Goal: Information Seeking & Learning: Learn about a topic

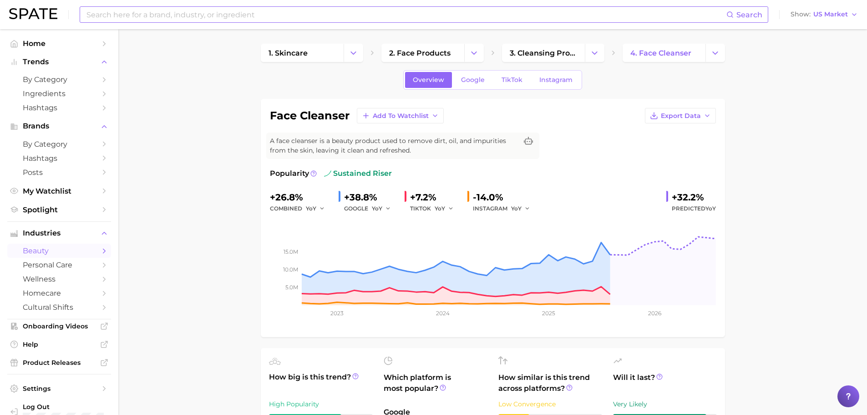
click at [145, 15] on input at bounding box center [406, 14] width 641 height 15
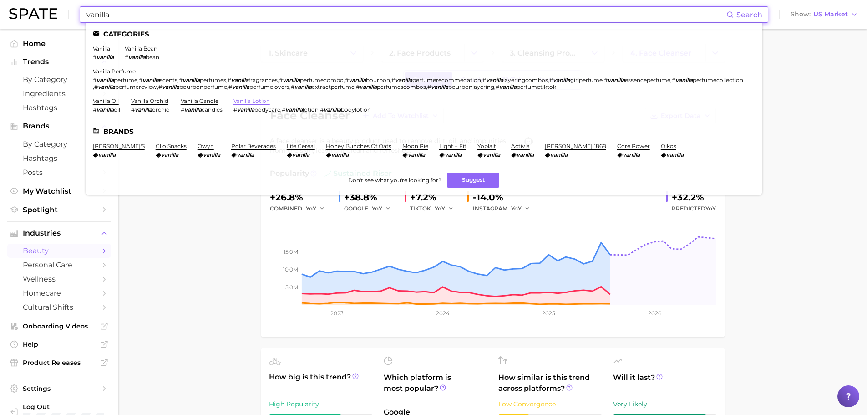
click at [244, 100] on link "vanilla lotion" at bounding box center [252, 100] width 36 height 7
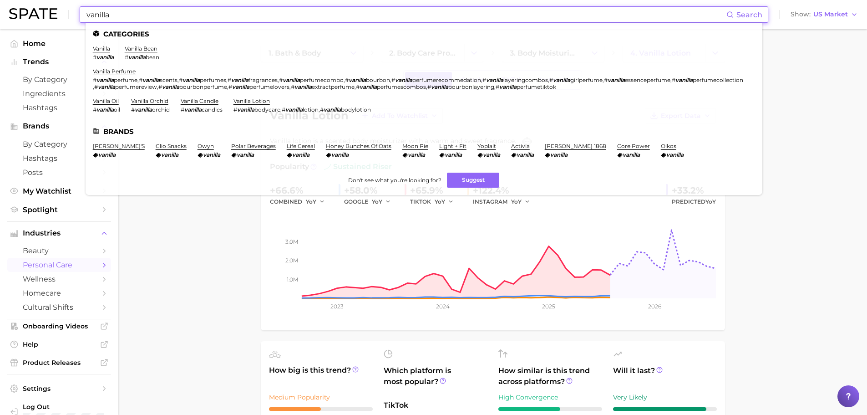
click at [312, 19] on input "vanilla" at bounding box center [406, 14] width 641 height 15
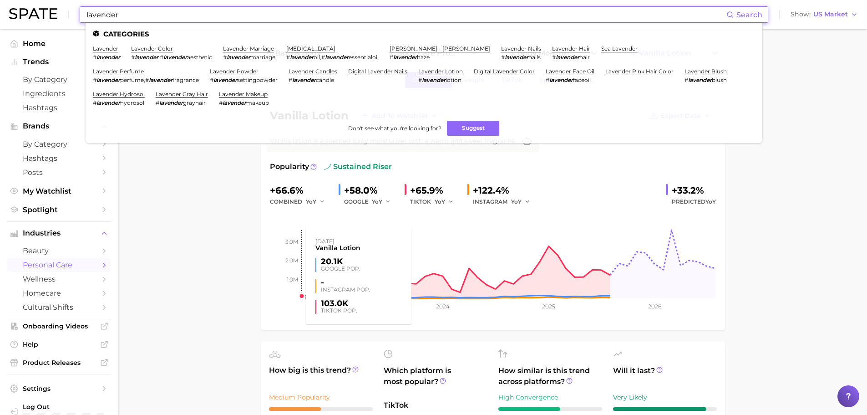
type input "lavender"
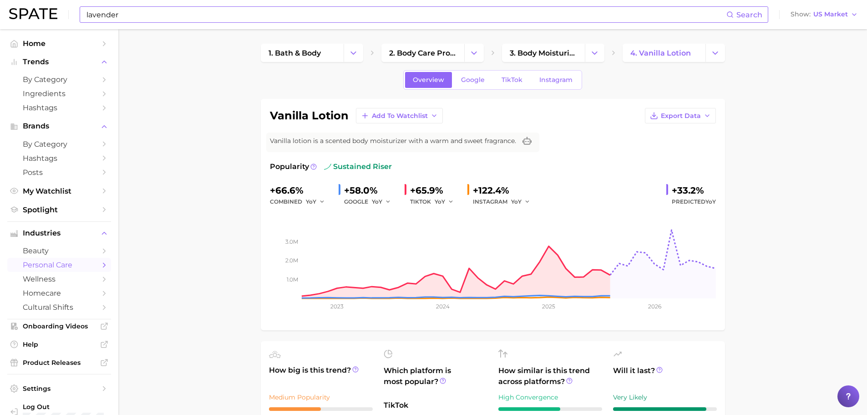
click at [159, 11] on input "lavender" at bounding box center [406, 14] width 641 height 15
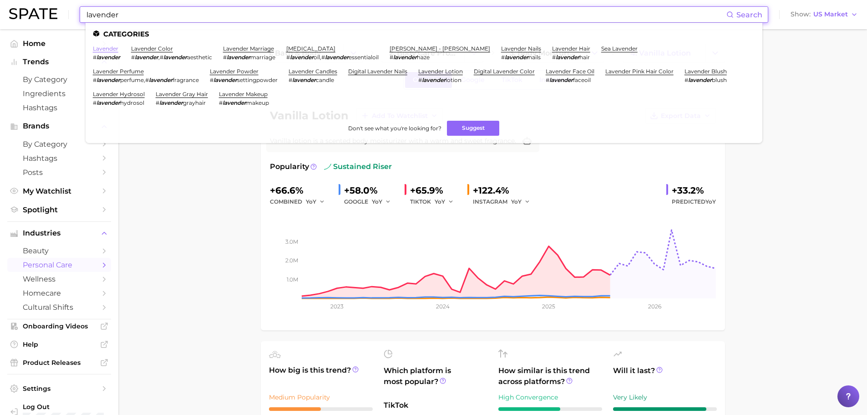
click at [108, 50] on link "lavender" at bounding box center [105, 48] width 25 height 7
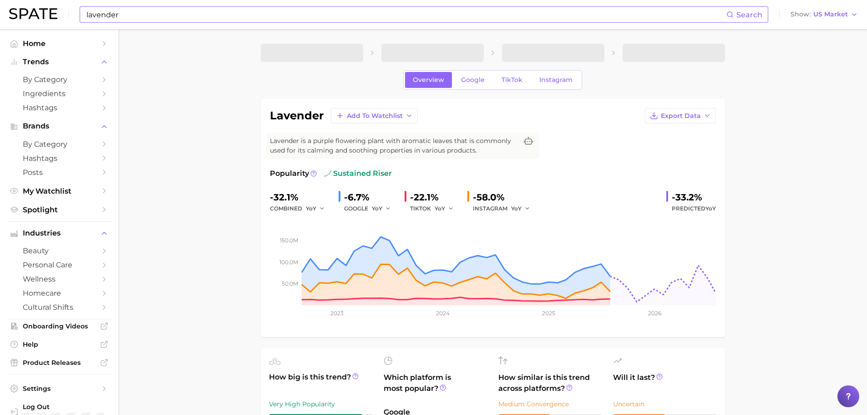
click at [123, 15] on input "lavender" at bounding box center [406, 14] width 641 height 15
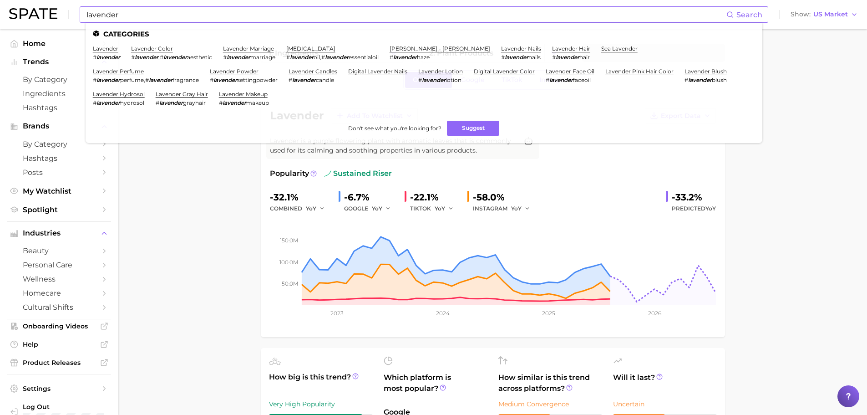
click at [438, 67] on ul "lavender # lavender lavender color # lavender , # lavender aesthetic lavender m…" at bounding box center [424, 79] width 662 height 68
click at [435, 71] on link "lavender lotion" at bounding box center [440, 71] width 45 height 7
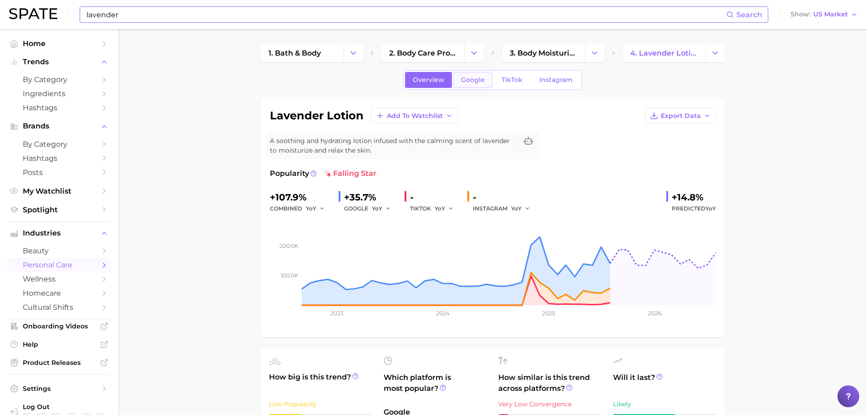
click at [487, 78] on link "Google" at bounding box center [472, 80] width 39 height 16
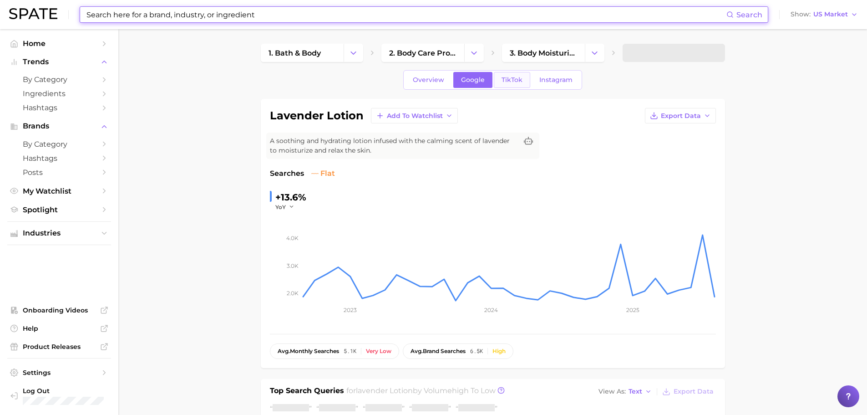
click at [523, 81] on link "TikTok" at bounding box center [512, 80] width 36 height 16
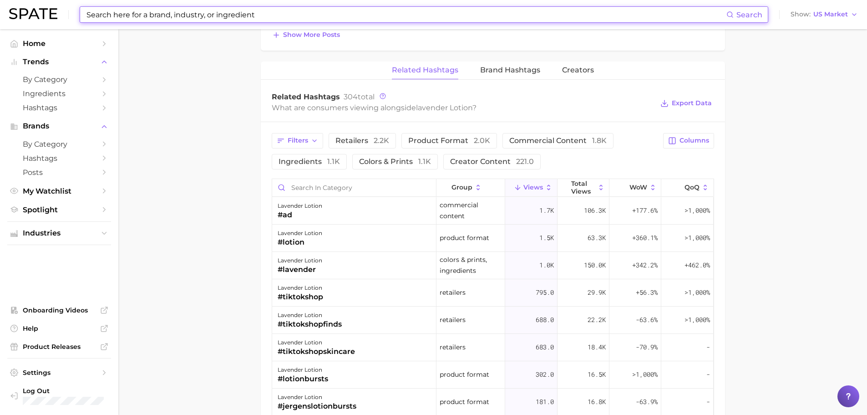
scroll to position [728, 0]
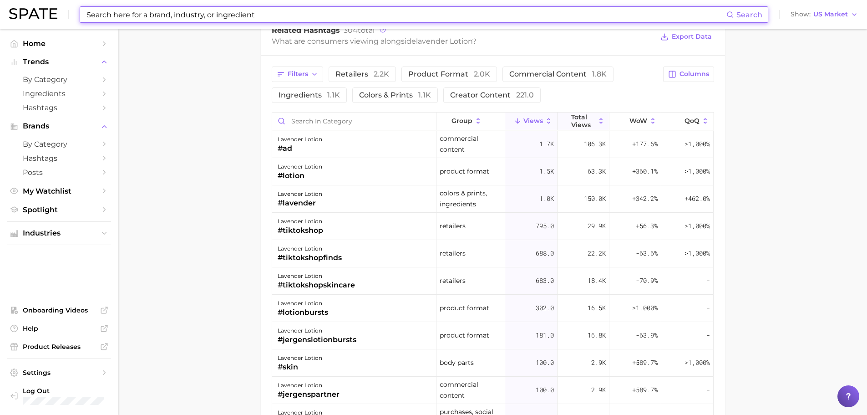
click at [597, 124] on icon at bounding box center [601, 121] width 8 height 8
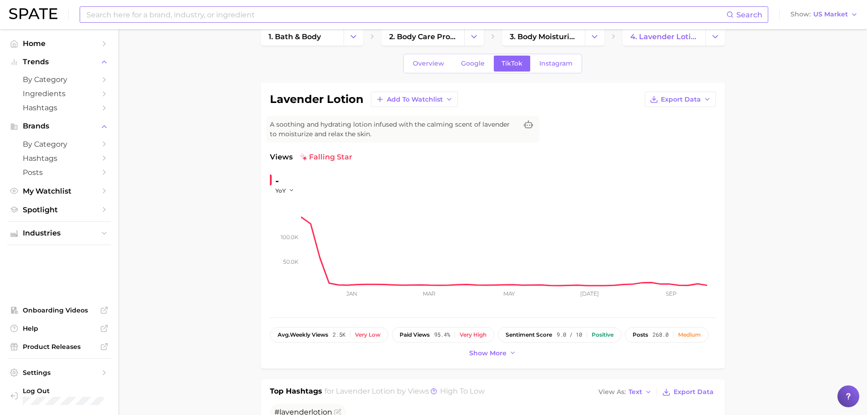
scroll to position [0, 0]
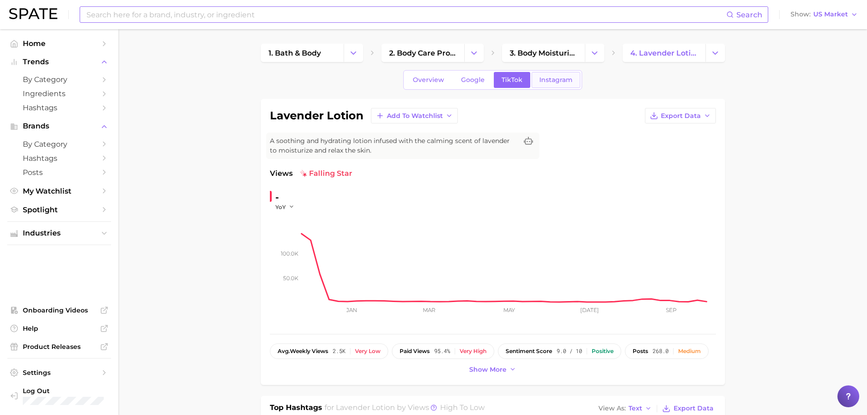
click at [549, 86] on link "Instagram" at bounding box center [556, 80] width 49 height 16
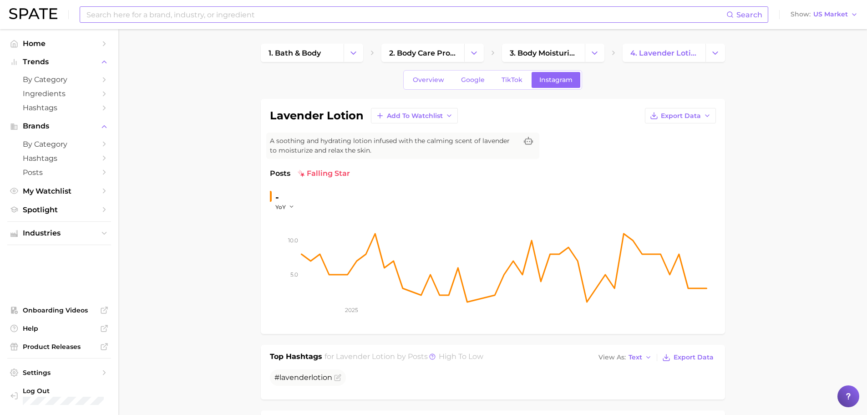
drag, startPoint x: 175, startPoint y: 194, endPoint x: 185, endPoint y: 137, distance: 57.8
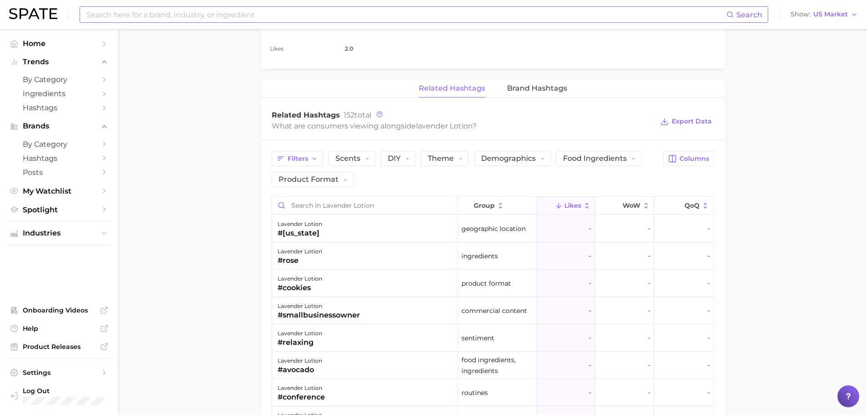
scroll to position [637, 0]
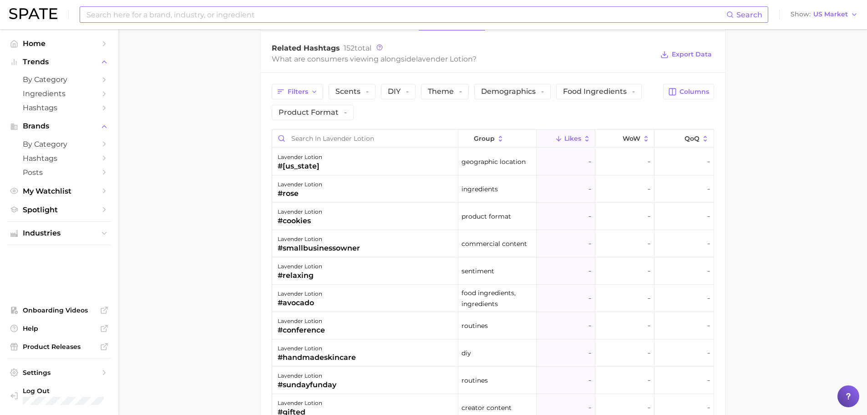
click at [583, 142] on icon at bounding box center [587, 139] width 8 height 8
click at [583, 141] on icon at bounding box center [587, 139] width 8 height 8
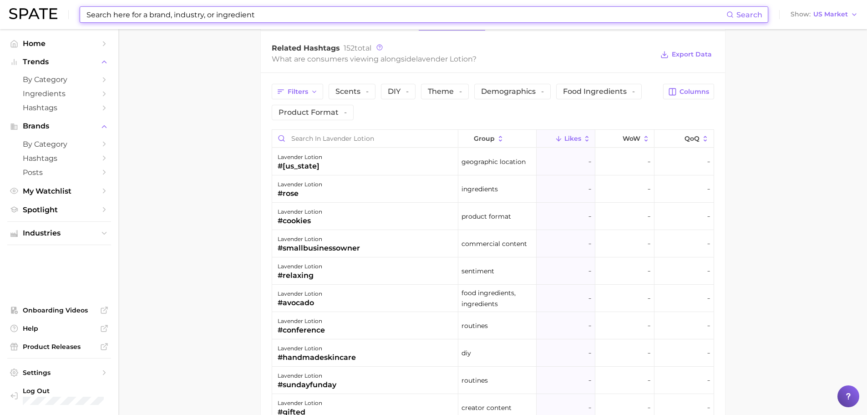
click at [122, 13] on input at bounding box center [406, 14] width 641 height 15
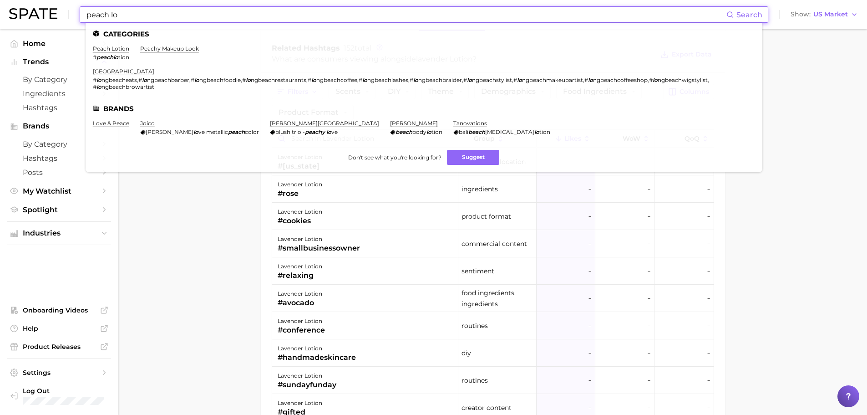
click at [118, 44] on ul "Categories peach lotion # peachlo tion peachy makeup look long beach # lo ngbea…" at bounding box center [424, 97] width 677 height 149
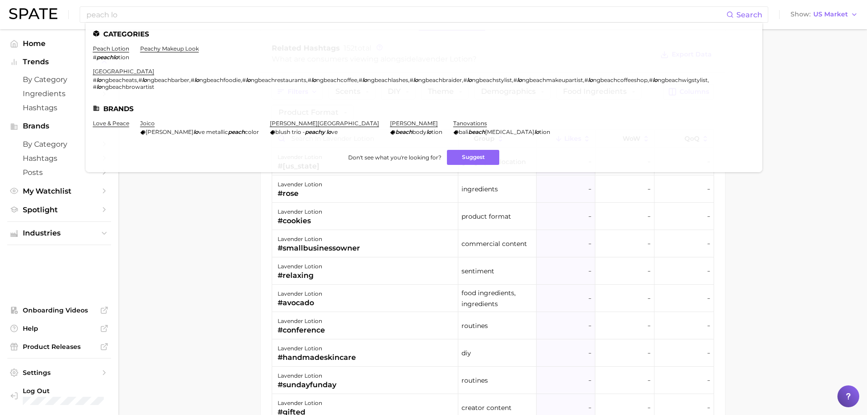
drag, startPoint x: 117, startPoint y: 47, endPoint x: 124, endPoint y: 45, distance: 6.8
click at [117, 47] on link "peach lotion" at bounding box center [111, 48] width 36 height 7
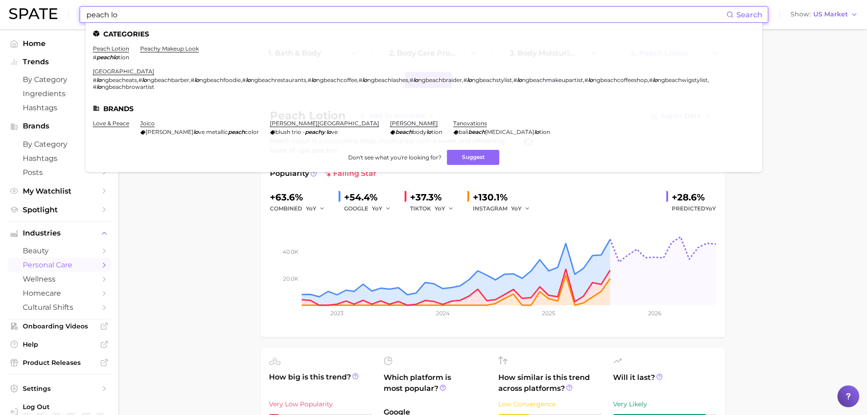
click at [157, 6] on div "peach lo Search Categories peach lotion # peachlo tion peachy makeup look long …" at bounding box center [424, 14] width 689 height 16
click at [155, 17] on input "peach lo" at bounding box center [406, 14] width 641 height 15
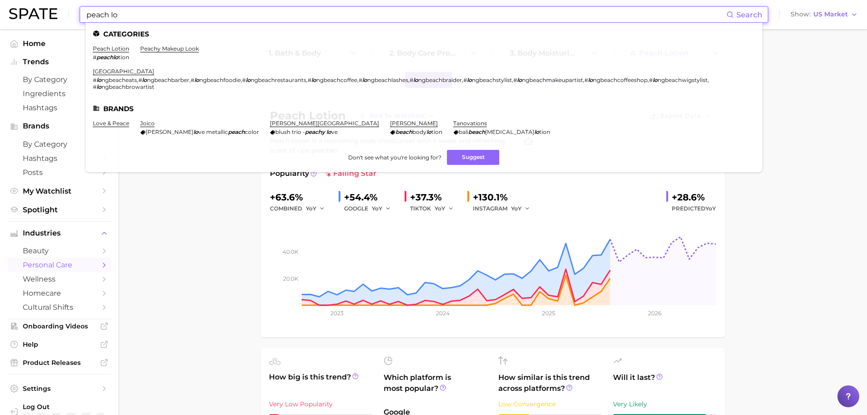
click at [155, 17] on input "peach lo" at bounding box center [406, 14] width 641 height 15
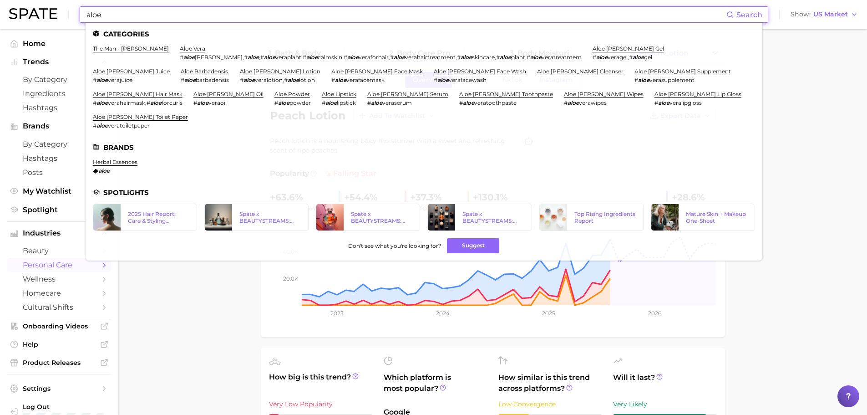
click at [240, 73] on link "aloe vera lotion" at bounding box center [280, 71] width 81 height 7
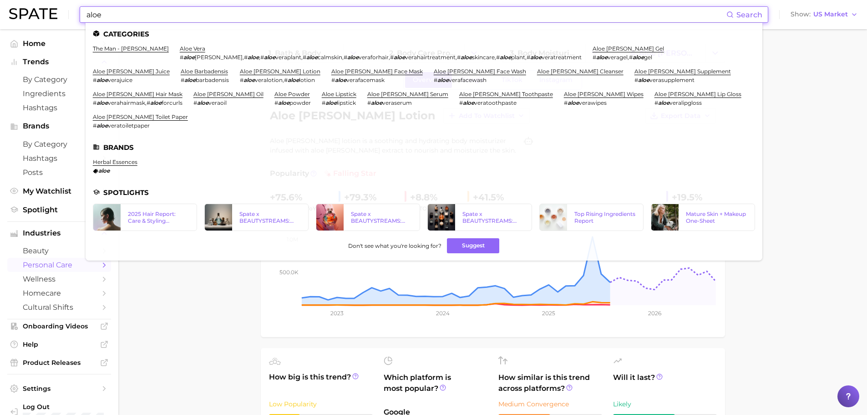
click at [192, 16] on input "aloe" at bounding box center [406, 14] width 641 height 15
click at [192, 17] on input "aloe" at bounding box center [406, 14] width 641 height 15
click at [192, 19] on input "aloe" at bounding box center [406, 14] width 641 height 15
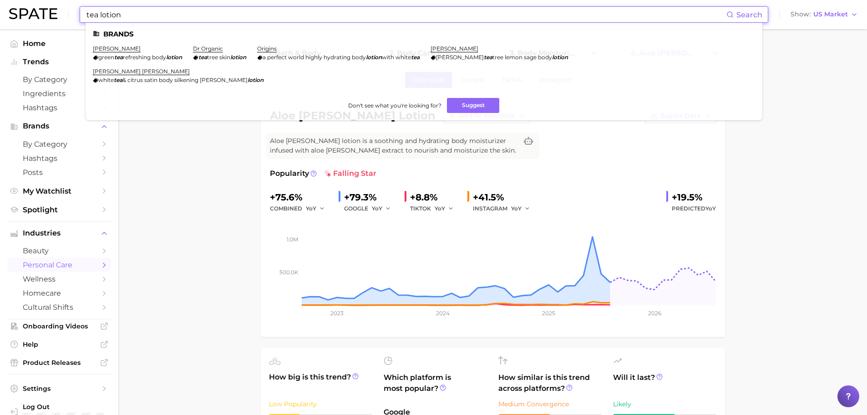
click at [105, 15] on input "tea lotion" at bounding box center [406, 14] width 641 height 15
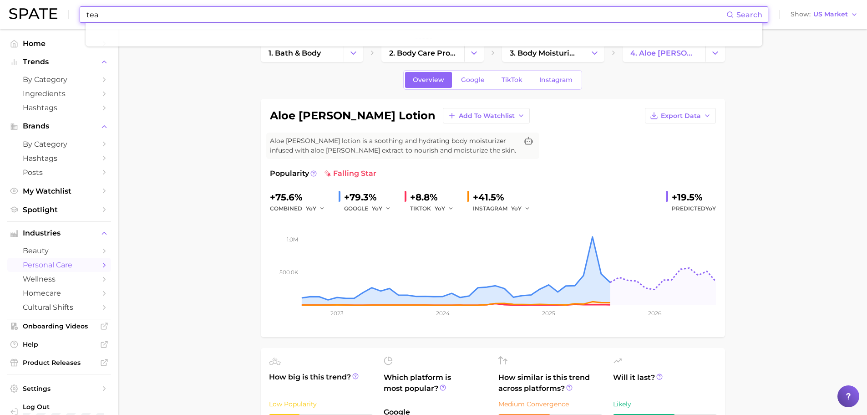
type input "tea"
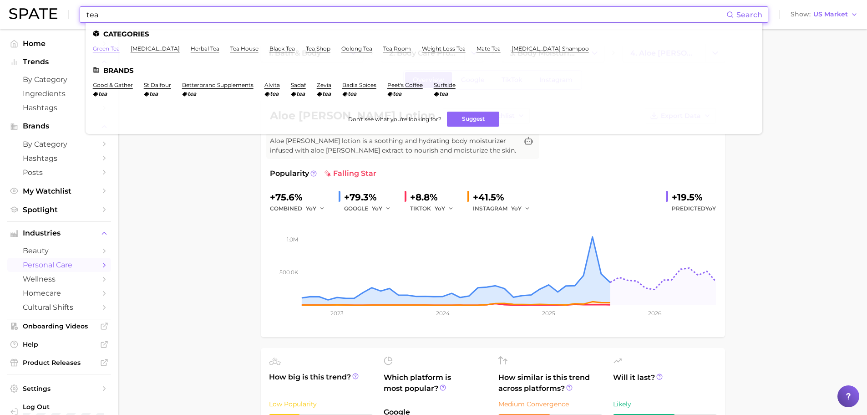
click at [109, 51] on link "green tea" at bounding box center [106, 48] width 27 height 7
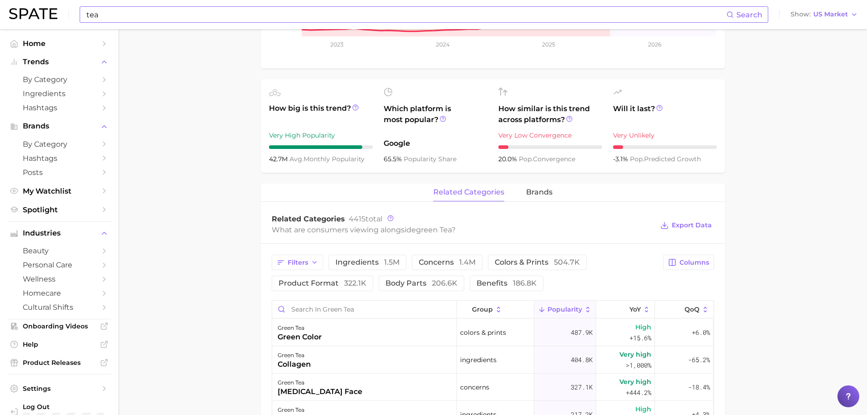
scroll to position [364, 0]
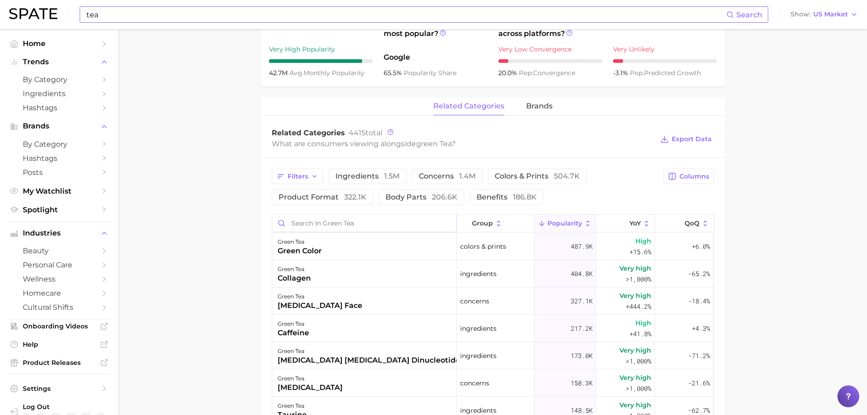
click at [315, 214] on input "Search in green tea" at bounding box center [364, 222] width 184 height 17
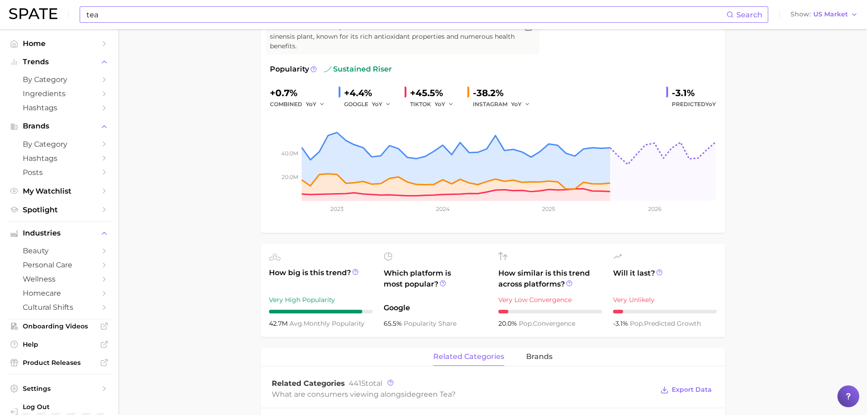
scroll to position [46, 0]
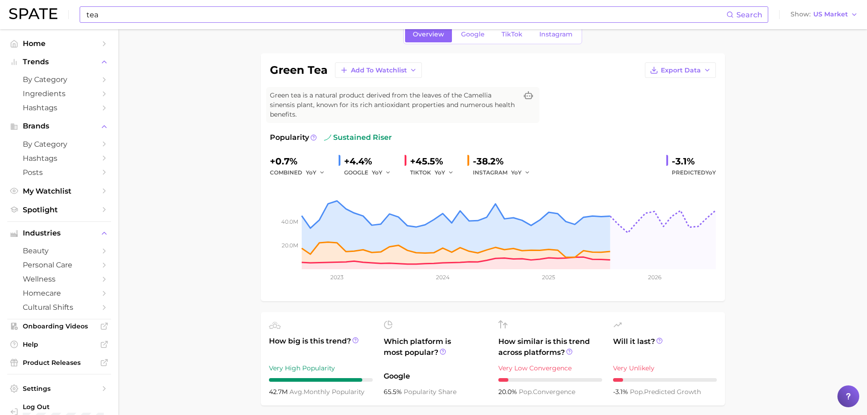
type input "lotion"
click at [477, 42] on div "Overview Google TikTok Instagram" at bounding box center [492, 35] width 179 height 20
click at [476, 38] on link "Google" at bounding box center [472, 34] width 39 height 16
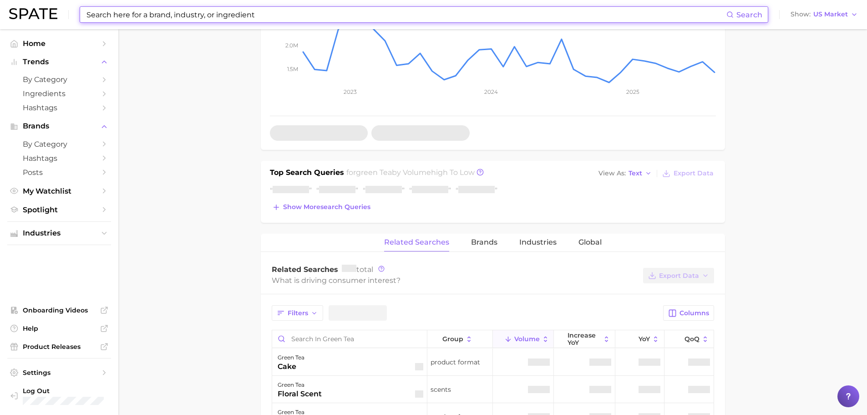
scroll to position [319, 0]
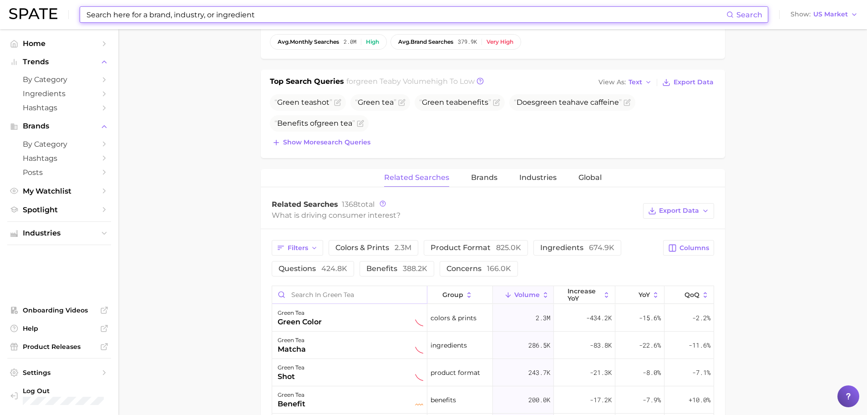
click at [320, 287] on input "Search in green tea" at bounding box center [349, 294] width 155 height 17
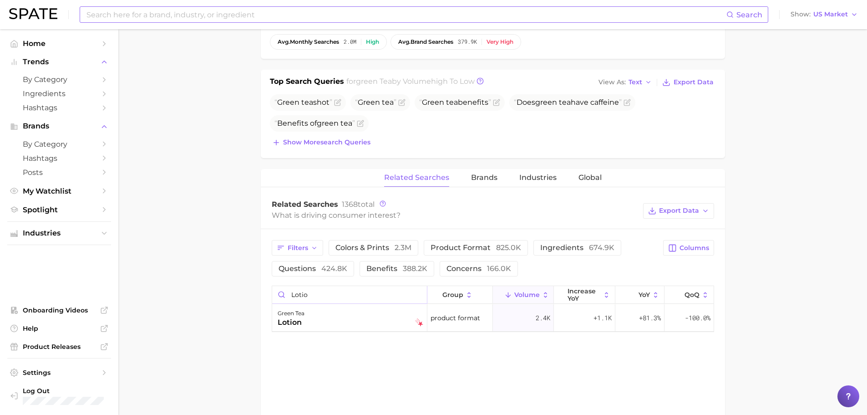
type input "lotio"
